Goal: Task Accomplishment & Management: Complete application form

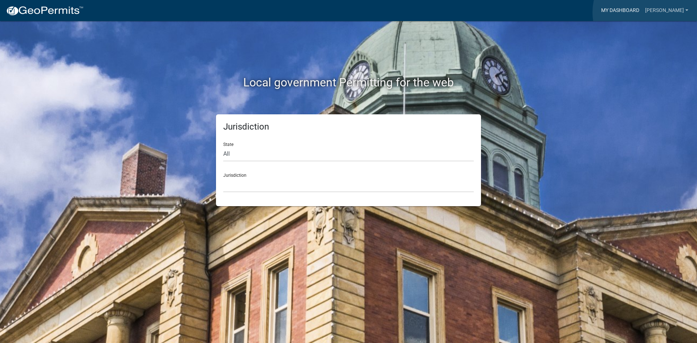
click at [642, 12] on link "My Dashboard" at bounding box center [620, 11] width 44 height 14
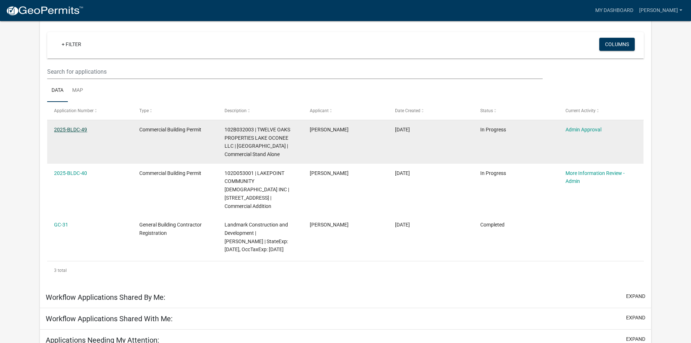
scroll to position [60, 0]
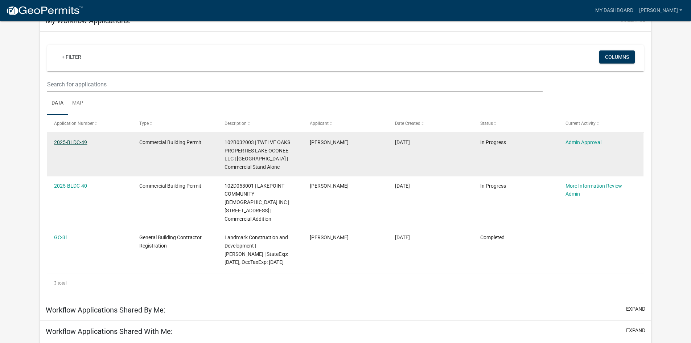
click at [81, 139] on link "2025-BLDC-49" at bounding box center [70, 142] width 33 height 6
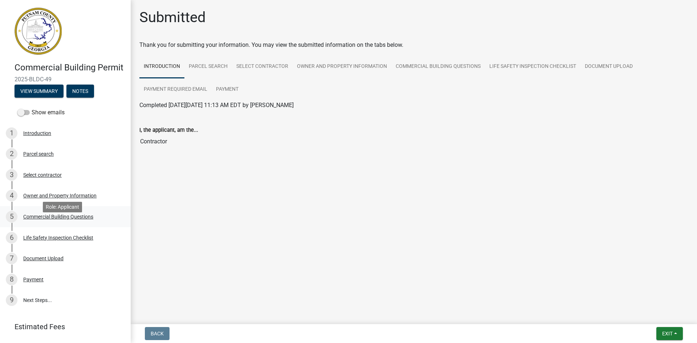
click at [54, 219] on div "Commercial Building Questions" at bounding box center [58, 216] width 70 height 5
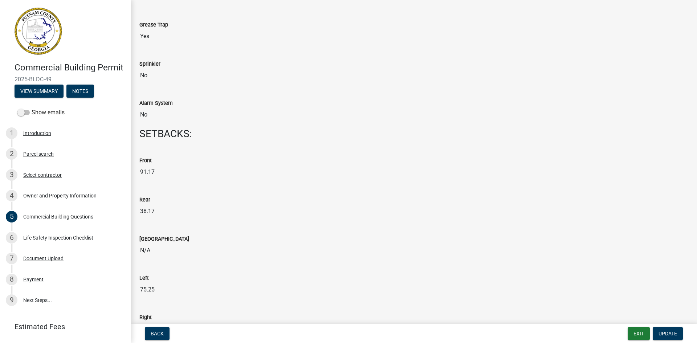
scroll to position [690, 0]
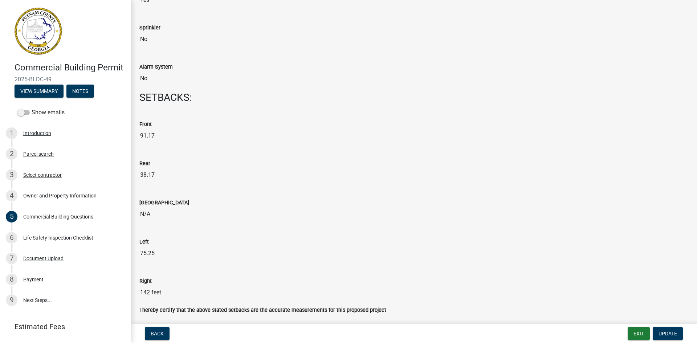
click at [181, 132] on input "91.17" at bounding box center [413, 135] width 549 height 15
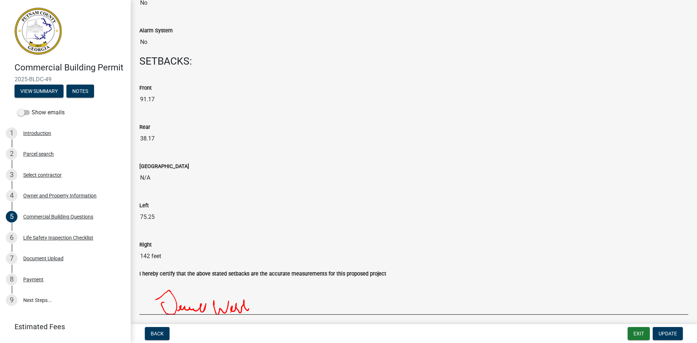
click at [148, 216] on input "75.25" at bounding box center [413, 217] width 549 height 15
drag, startPoint x: 156, startPoint y: 216, endPoint x: 138, endPoint y: 218, distance: 18.3
click at [138, 218] on div "Left 75.25" at bounding box center [414, 210] width 560 height 39
click at [170, 204] on div "Left" at bounding box center [413, 205] width 549 height 9
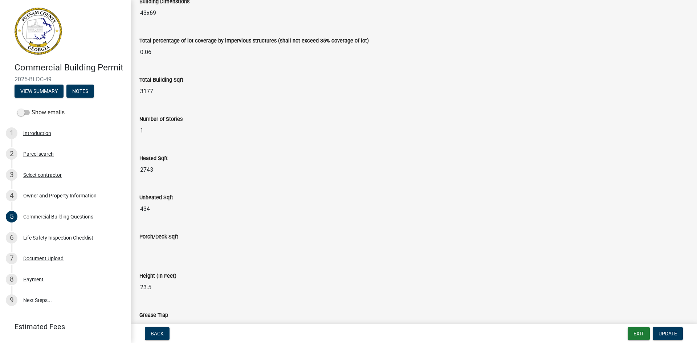
scroll to position [327, 0]
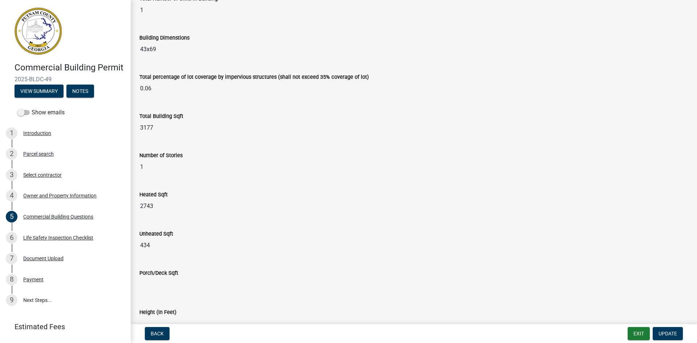
click at [264, 208] on input "2743" at bounding box center [413, 206] width 549 height 15
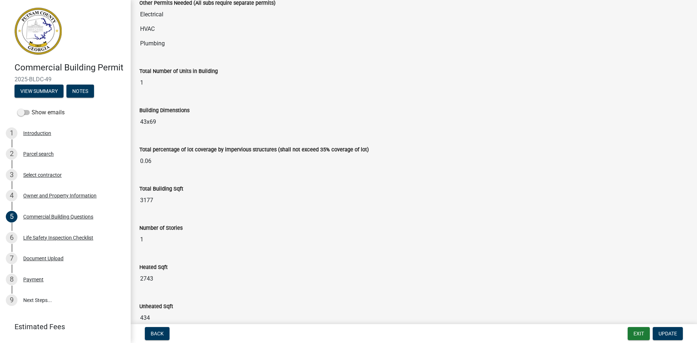
scroll to position [181, 0]
